Goal: Find specific page/section: Find specific page/section

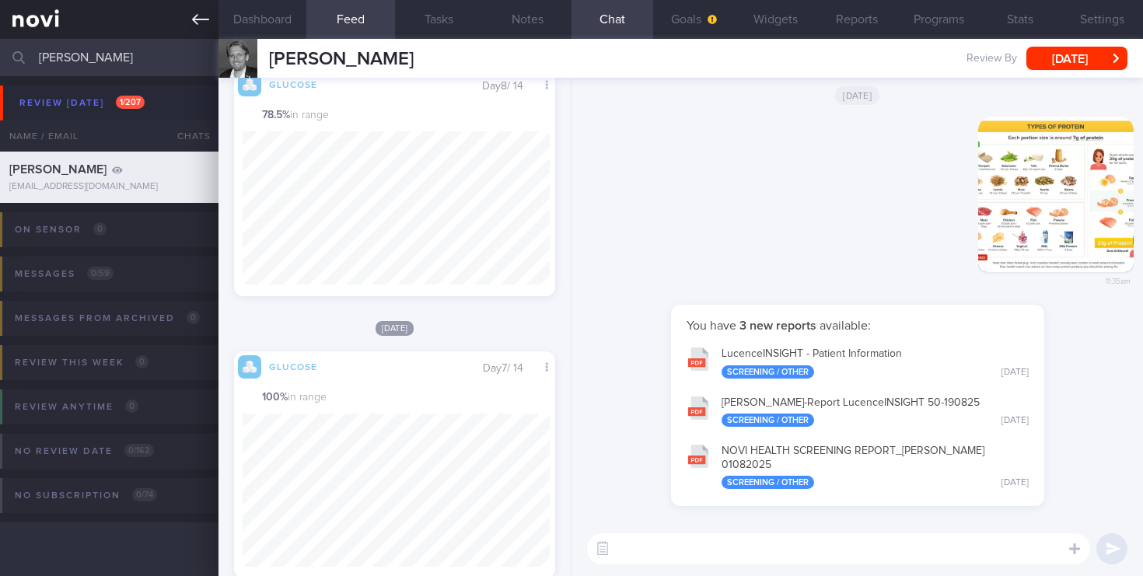
drag, startPoint x: 110, startPoint y: 65, endPoint x: 0, endPoint y: 28, distance: 116.5
click at [0, 28] on div "Patients New Users Coaches [PERSON_NAME] Assigned patients Assigned patients Al…" at bounding box center [571, 288] width 1143 height 576
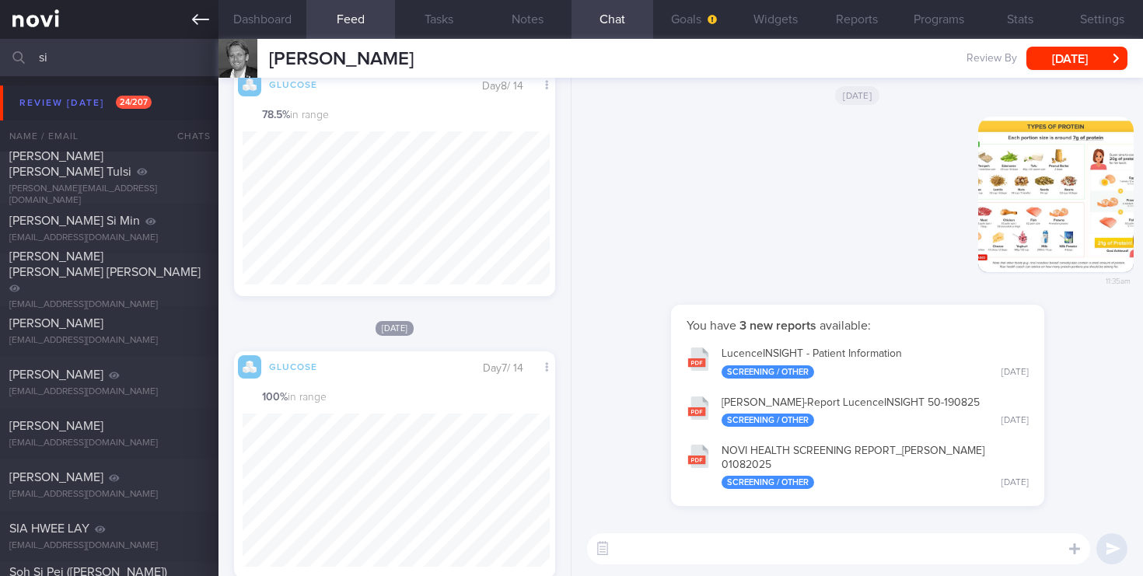
type input "s"
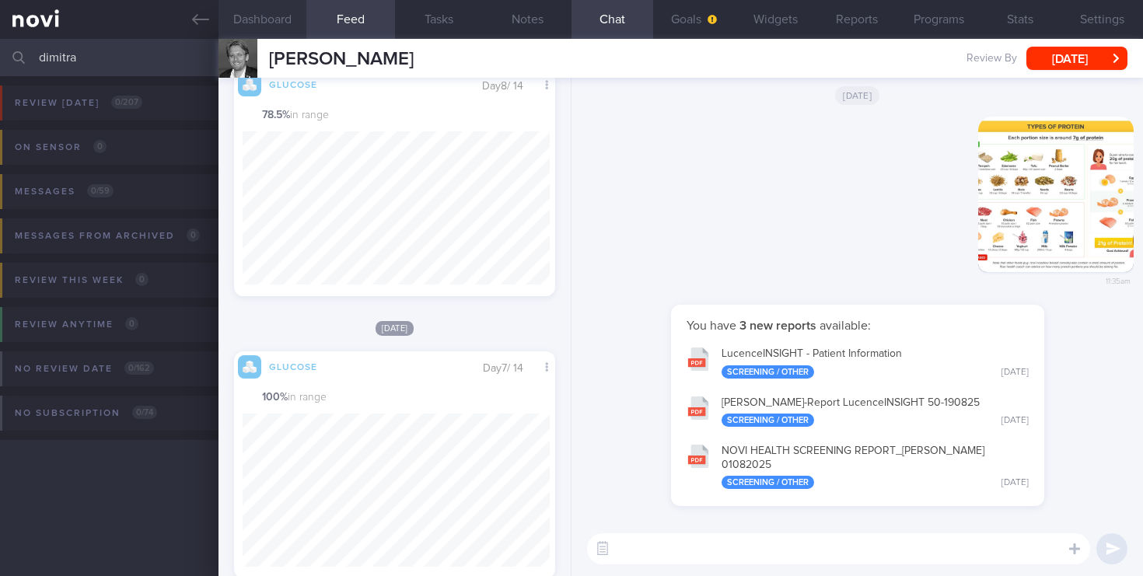
type input "dimitra"
drag, startPoint x: 93, startPoint y: 64, endPoint x: 0, endPoint y: 62, distance: 93.3
click at [0, 62] on input "dimitra" at bounding box center [571, 57] width 1143 height 37
type input "taslim"
